Goal: Entertainment & Leisure: Consume media (video, audio)

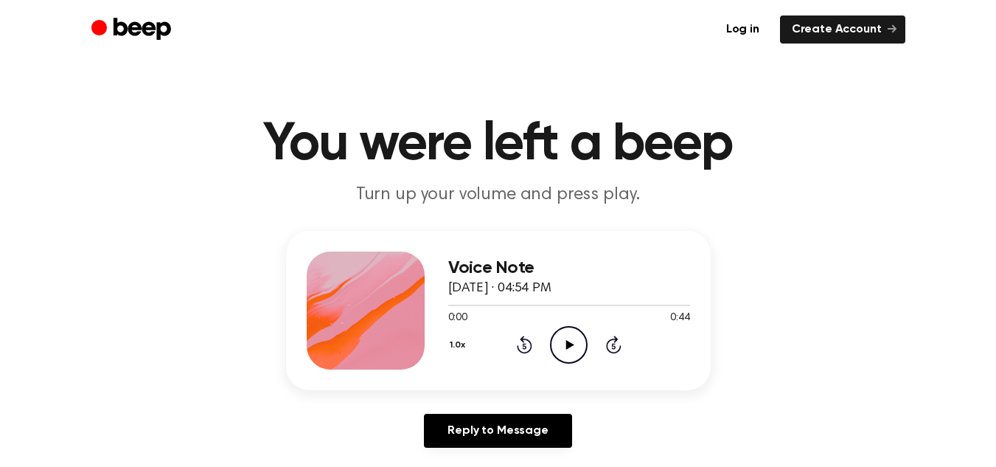
click at [570, 346] on icon at bounding box center [570, 345] width 8 height 10
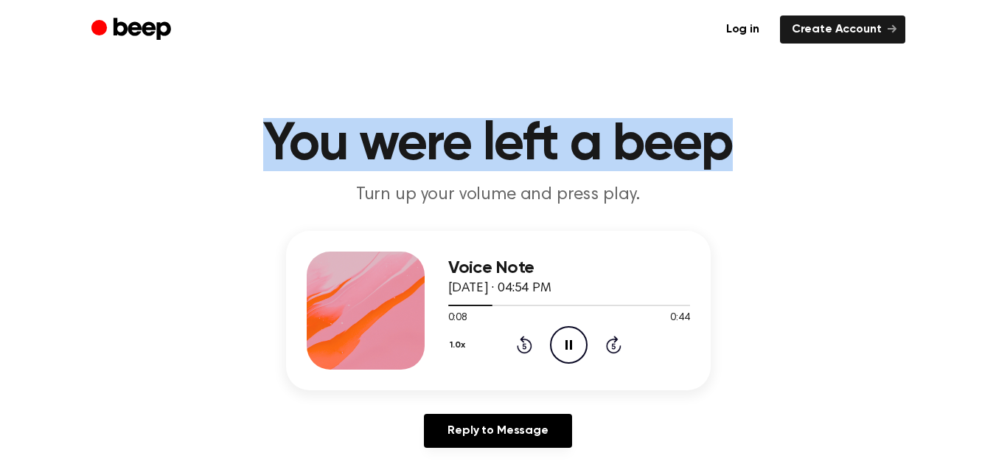
drag, startPoint x: 732, startPoint y: 149, endPoint x: 268, endPoint y: 167, distance: 464.2
click at [268, 167] on h1 "You were left a beep" at bounding box center [498, 144] width 755 height 53
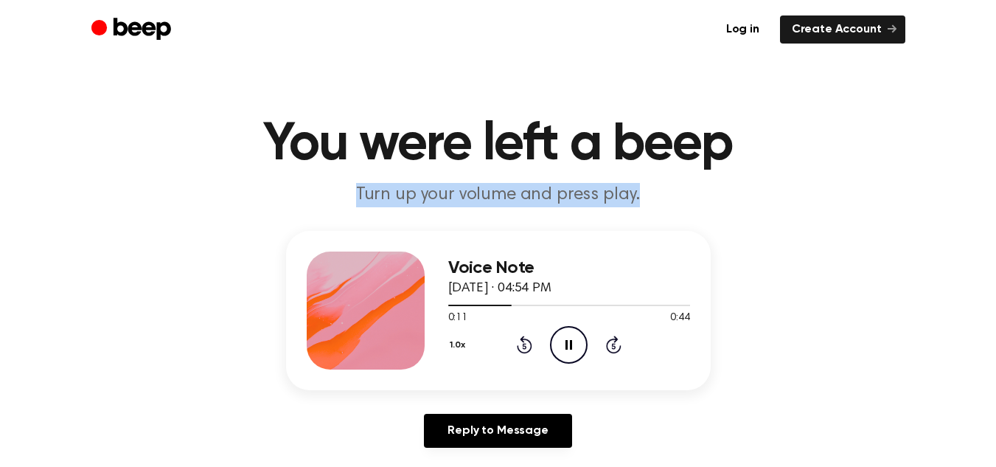
drag, startPoint x: 633, startPoint y: 198, endPoint x: 352, endPoint y: 206, distance: 281.8
click at [352, 206] on p "Turn up your volume and press play." at bounding box center [498, 195] width 566 height 24
click at [685, 190] on p "Turn up your volume and press play." at bounding box center [498, 195] width 566 height 24
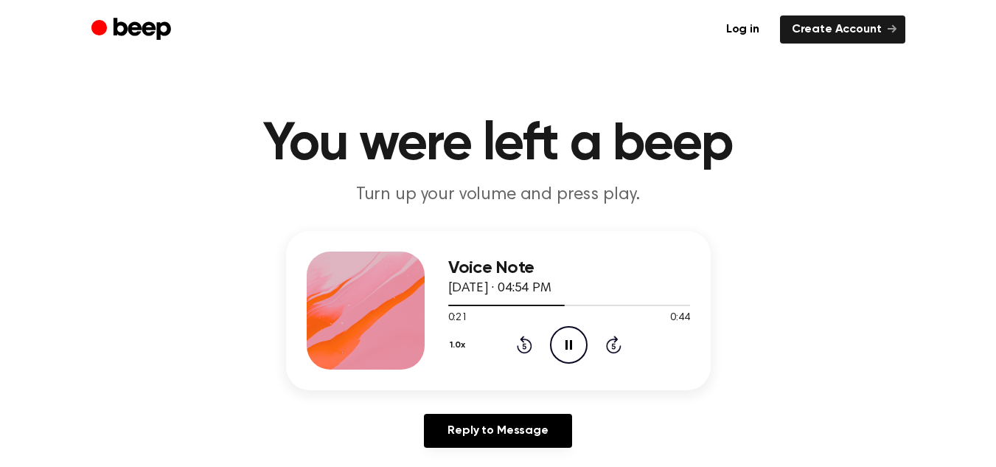
click at [565, 347] on icon "Pause Audio" at bounding box center [569, 345] width 38 height 38
click at [567, 346] on icon at bounding box center [570, 345] width 8 height 10
